Goal: Transaction & Acquisition: Purchase product/service

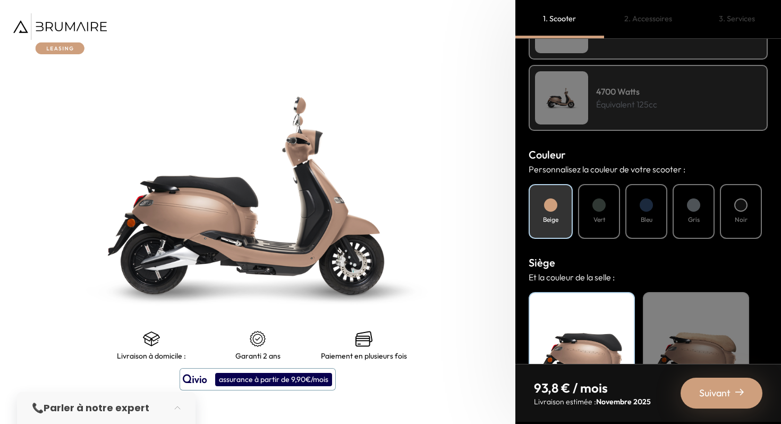
scroll to position [360, 0]
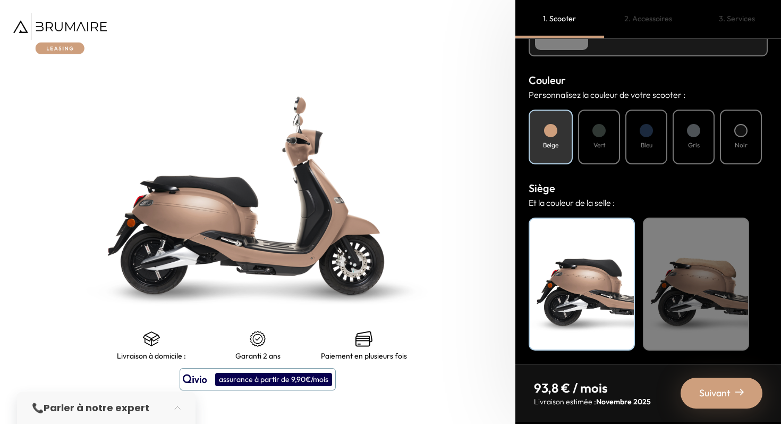
click at [613, 155] on div "Vert" at bounding box center [599, 137] width 42 height 55
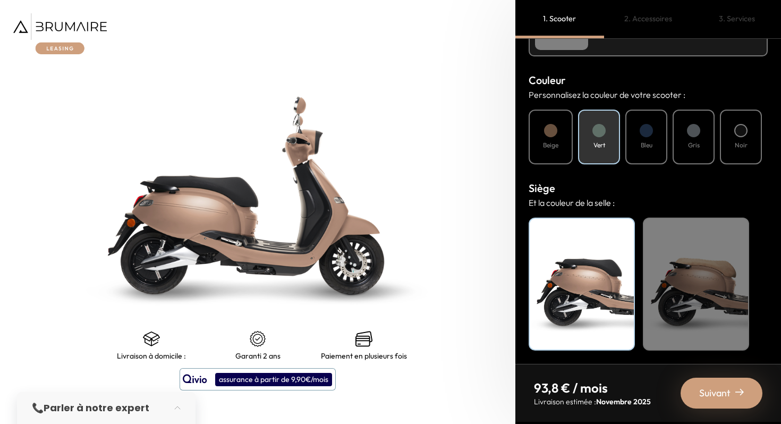
click at [646, 155] on div "Bleu" at bounding box center [647, 137] width 42 height 55
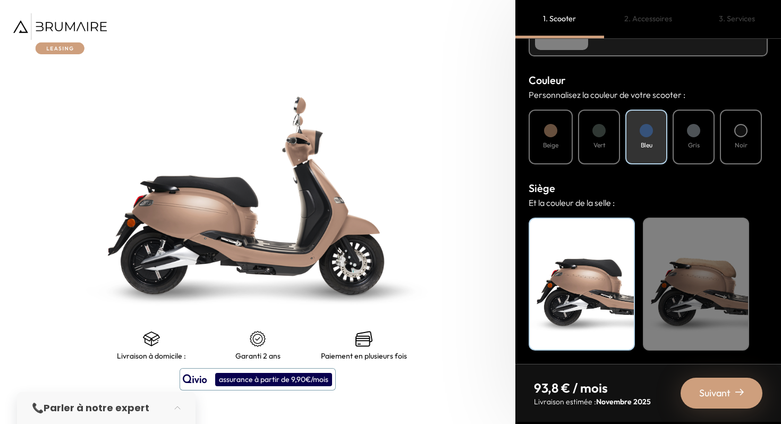
click at [693, 145] on h4 "Gris" at bounding box center [694, 145] width 12 height 10
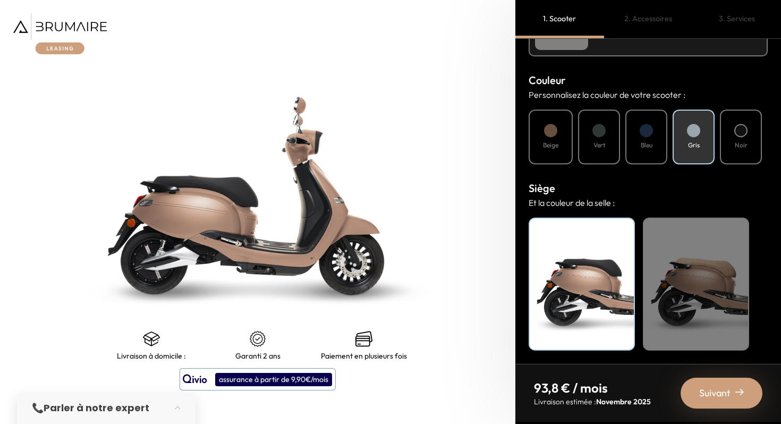
click at [742, 142] on h4 "Noir" at bounding box center [741, 145] width 13 height 10
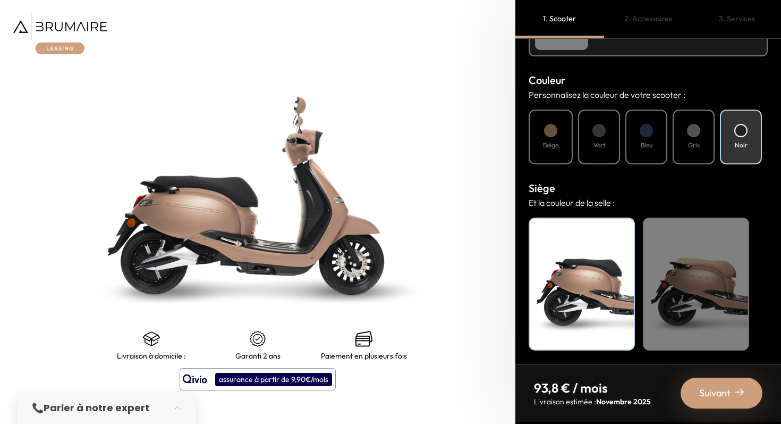
click at [322, 202] on img at bounding box center [258, 194] width 645 height 529
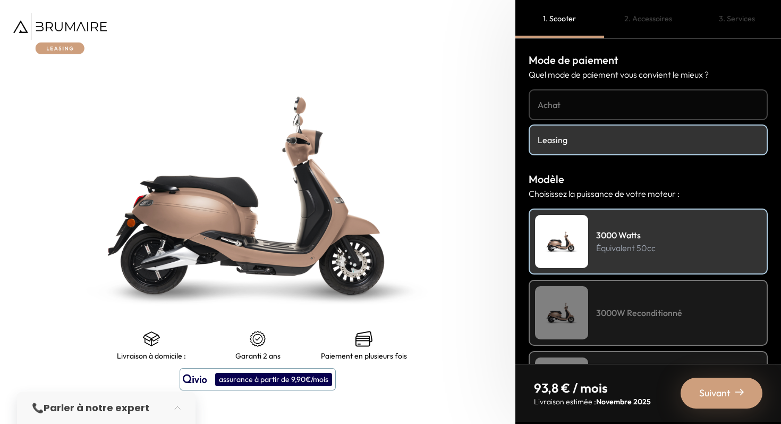
click at [706, 392] on span "Suivant" at bounding box center [715, 392] width 31 height 15
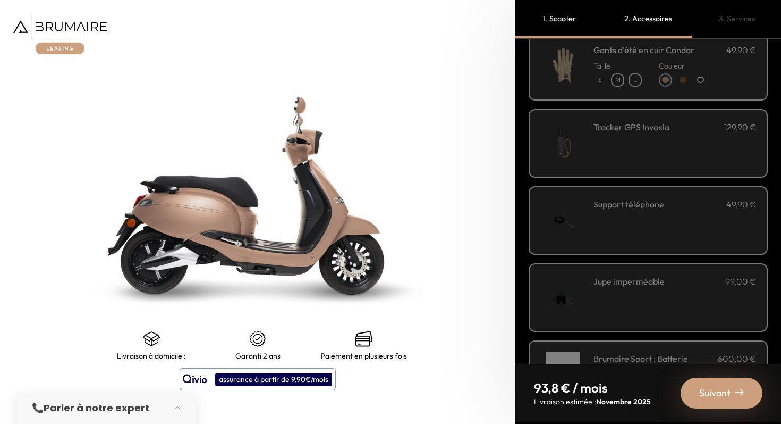
scroll to position [347, 0]
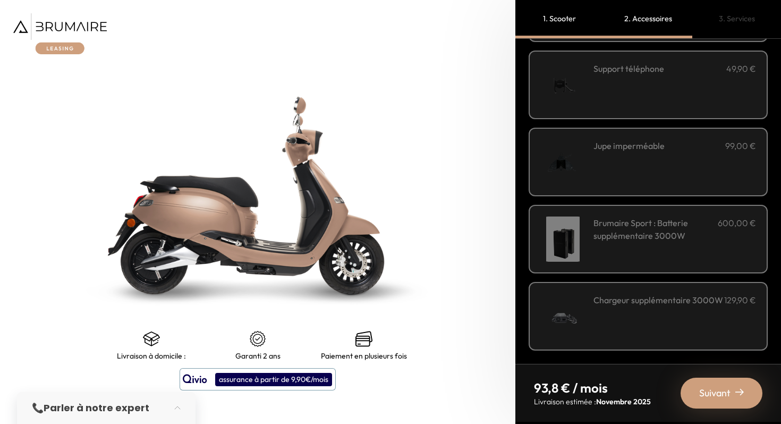
click at [711, 399] on span "Suivant" at bounding box center [715, 392] width 31 height 15
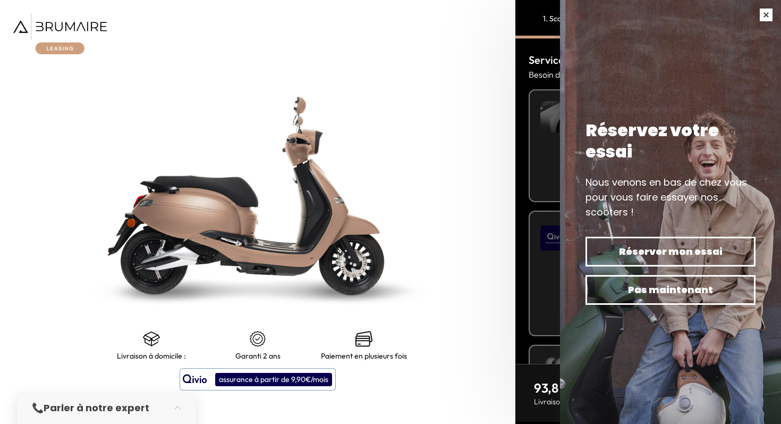
click at [764, 19] on button "button" at bounding box center [767, 15] width 30 height 30
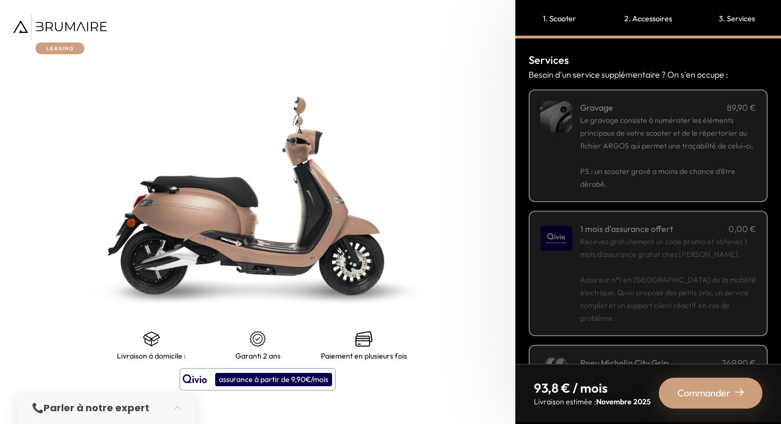
scroll to position [158, 0]
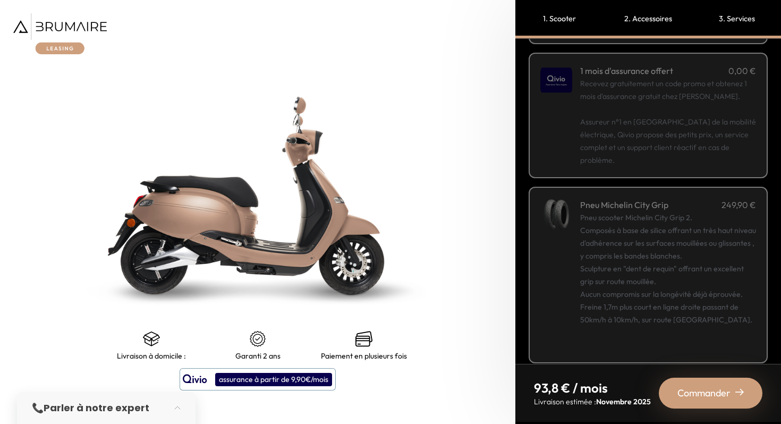
click at [710, 381] on div "Commander" at bounding box center [711, 392] width 104 height 31
